Goal: Book appointment/travel/reservation

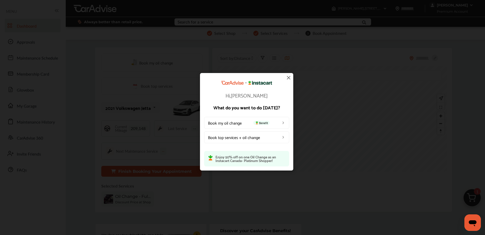
click at [287, 79] on img at bounding box center [288, 77] width 6 height 6
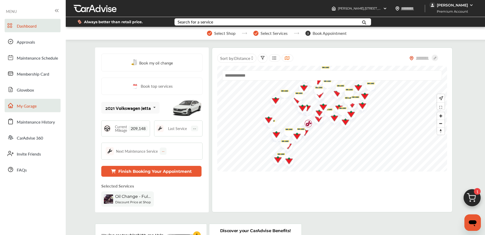
click at [32, 104] on span "My Garage" at bounding box center [27, 106] width 20 height 7
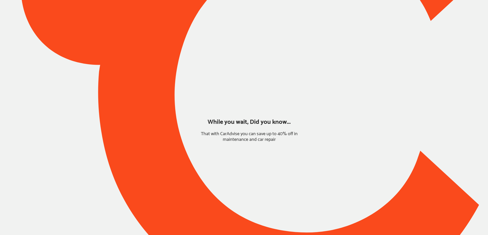
type input "*****"
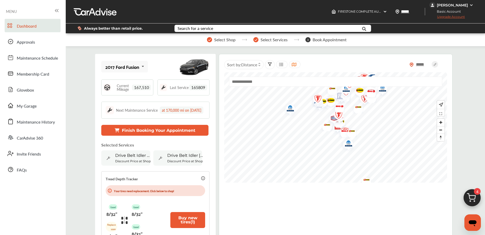
click at [472, 195] on img at bounding box center [471, 198] width 25 height 25
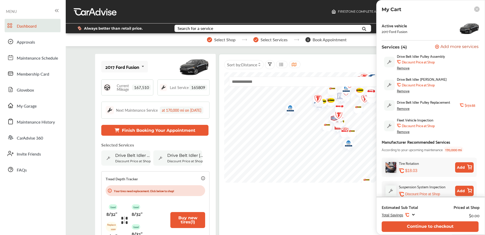
scroll to position [27, 0]
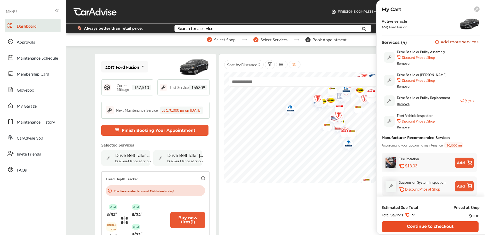
click at [416, 222] on button "Continue to checkout" at bounding box center [429, 226] width 97 height 11
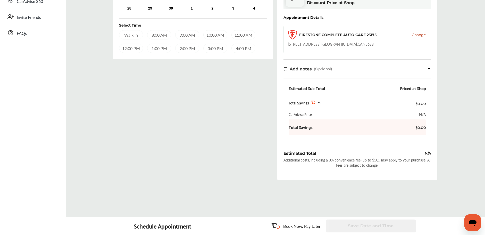
scroll to position [136, 0]
drag, startPoint x: 288, startPoint y: 45, endPoint x: 379, endPoint y: 47, distance: 91.2
click at [379, 47] on div "FIRESTONE COMPLETE AUTO CARE 23175 Change [STREET_ADDRESS]" at bounding box center [357, 39] width 148 height 27
drag, startPoint x: 287, startPoint y: 45, endPoint x: 358, endPoint y: 45, distance: 71.3
click at [371, 47] on div "FIRESTONE COMPLETE AUTO CARE 23175 Change [STREET_ADDRESS]" at bounding box center [357, 39] width 148 height 27
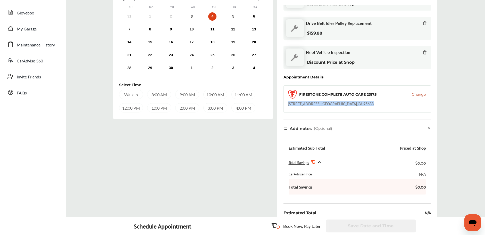
scroll to position [76, 0]
click at [192, 16] on div "3" at bounding box center [191, 17] width 8 height 8
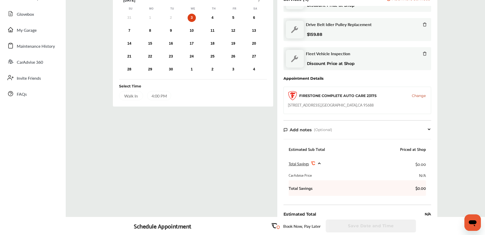
scroll to position [75, 0]
click at [131, 94] on div "Walk In" at bounding box center [131, 95] width 24 height 9
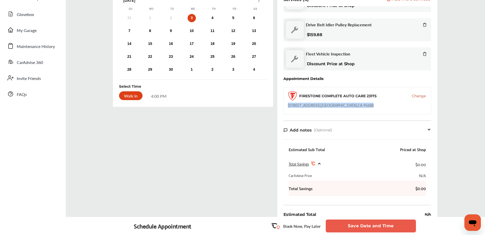
drag, startPoint x: 298, startPoint y: 107, endPoint x: 350, endPoint y: 104, distance: 52.6
click at [366, 106] on div "FIRESTONE COMPLETE AUTO CARE 23175 Change [STREET_ADDRESS]" at bounding box center [357, 100] width 148 height 27
copy div "[STREET_ADDRESS]"
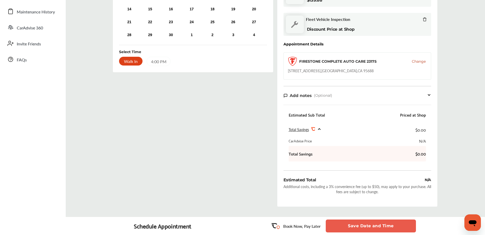
drag, startPoint x: 277, startPoint y: 126, endPoint x: 282, endPoint y: 132, distance: 7.3
click at [277, 126] on div "Order Summary Services (4) Add a service Add more services Drive Belt Idler Pul…" at bounding box center [357, 72] width 160 height 267
click at [369, 226] on button "Save Date and Time" at bounding box center [370, 225] width 90 height 13
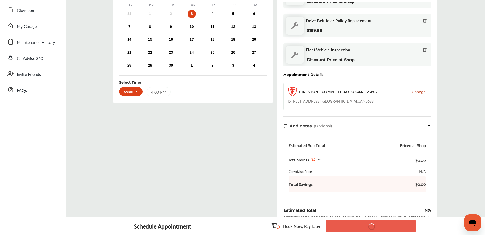
scroll to position [0, 0]
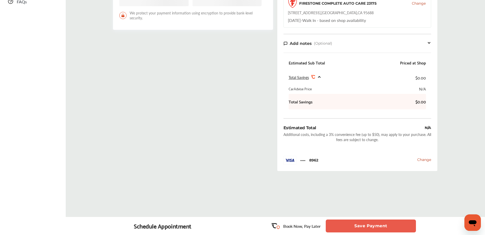
scroll to position [168, 0]
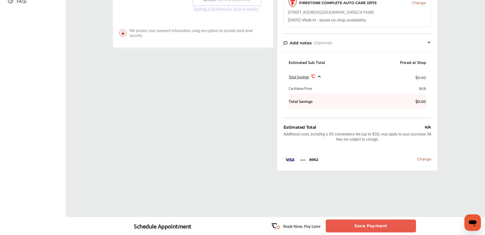
click at [361, 223] on button "Save Payment" at bounding box center [370, 225] width 90 height 13
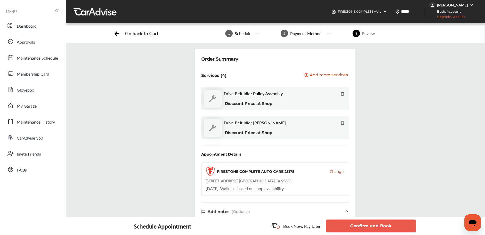
click at [355, 226] on button "Confirm and Book" at bounding box center [370, 225] width 90 height 13
